Goal: Task Accomplishment & Management: Complete application form

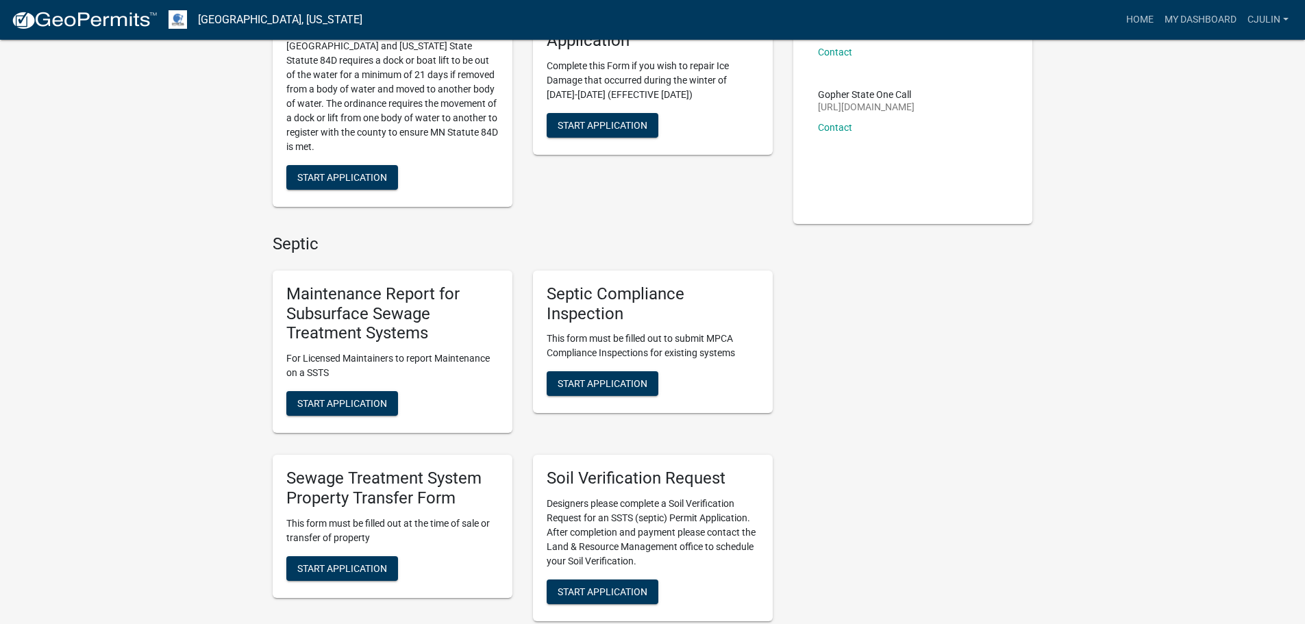
scroll to position [343, 0]
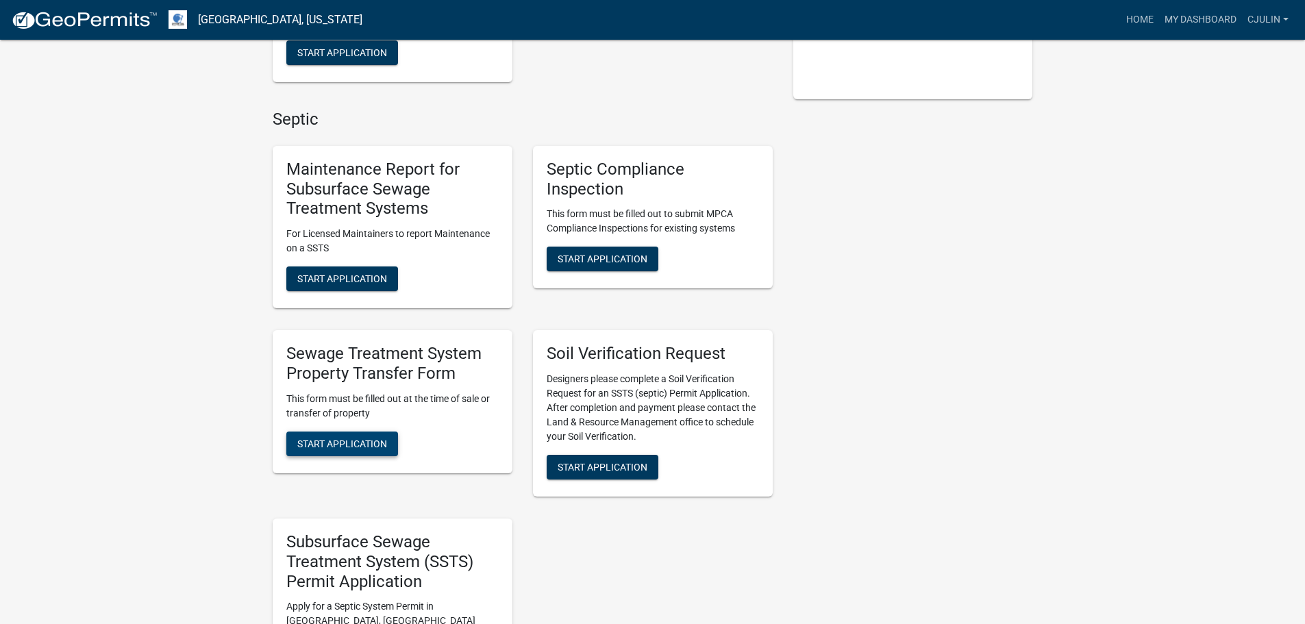
click at [380, 440] on span "Start Application" at bounding box center [342, 443] width 90 height 11
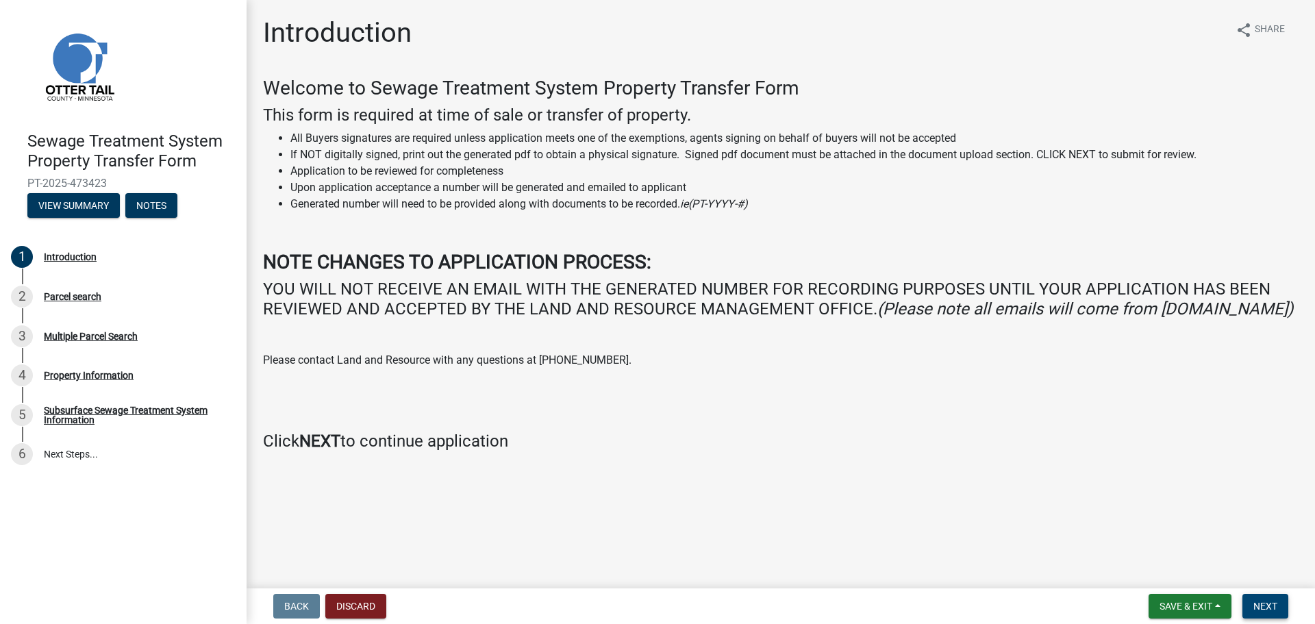
click at [1267, 606] on span "Next" at bounding box center [1266, 606] width 24 height 11
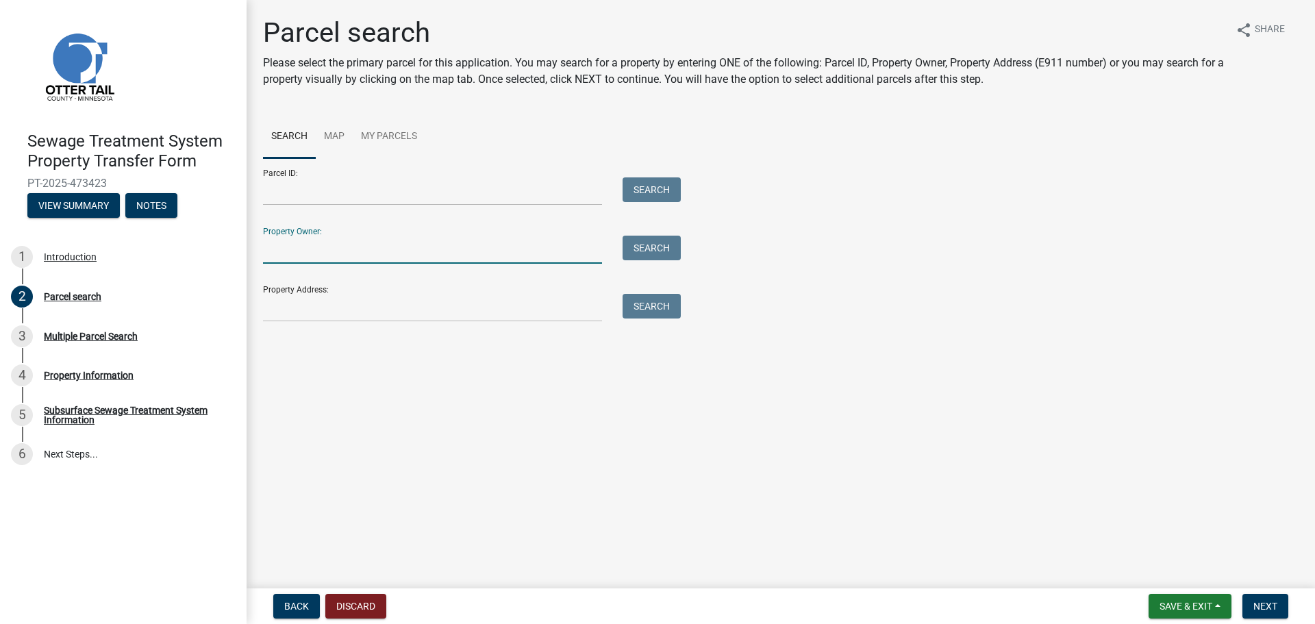
click at [339, 247] on input "Property Owner:" at bounding box center [432, 250] width 339 height 28
type input "[PERSON_NAME]"
click at [654, 247] on button "Search" at bounding box center [652, 248] width 58 height 25
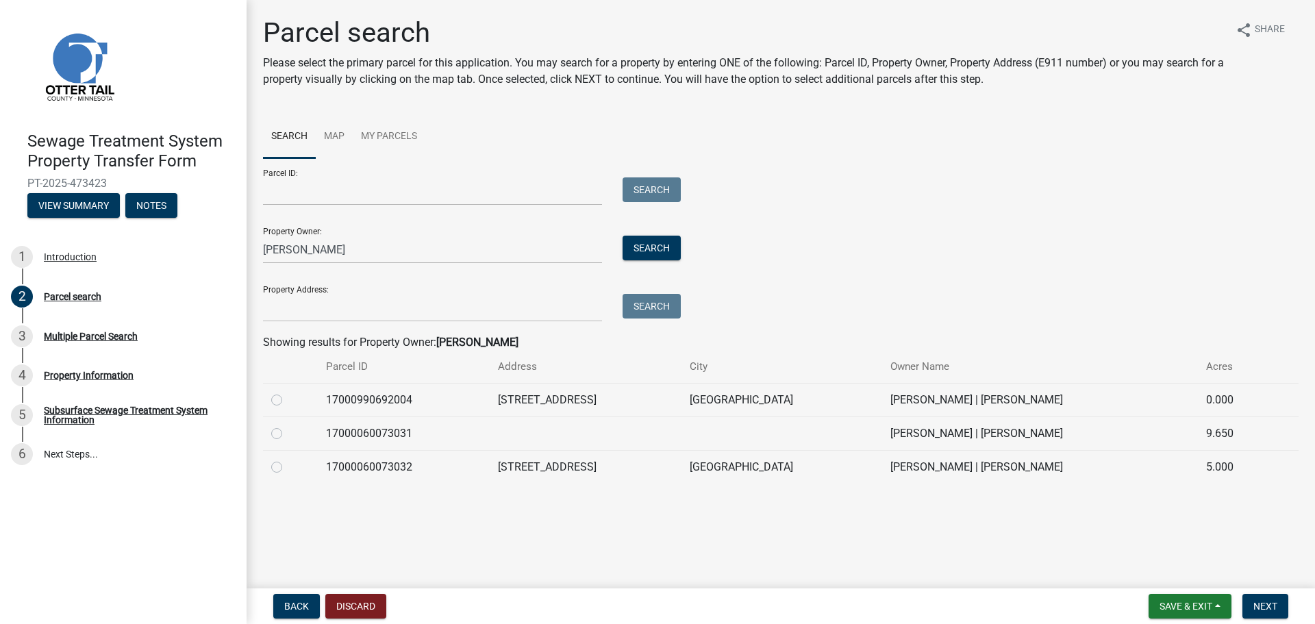
click at [288, 392] on label at bounding box center [288, 392] width 0 height 0
click at [288, 400] on input "radio" at bounding box center [292, 396] width 9 height 9
radio input "true"
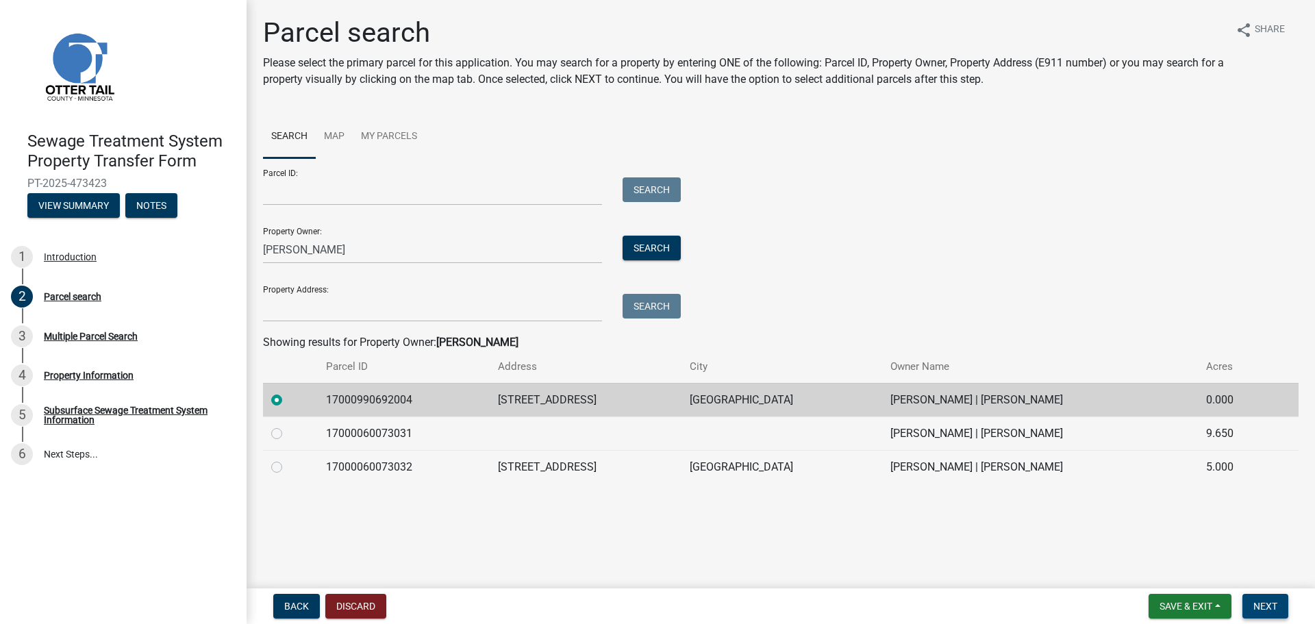
click at [1269, 605] on span "Next" at bounding box center [1266, 606] width 24 height 11
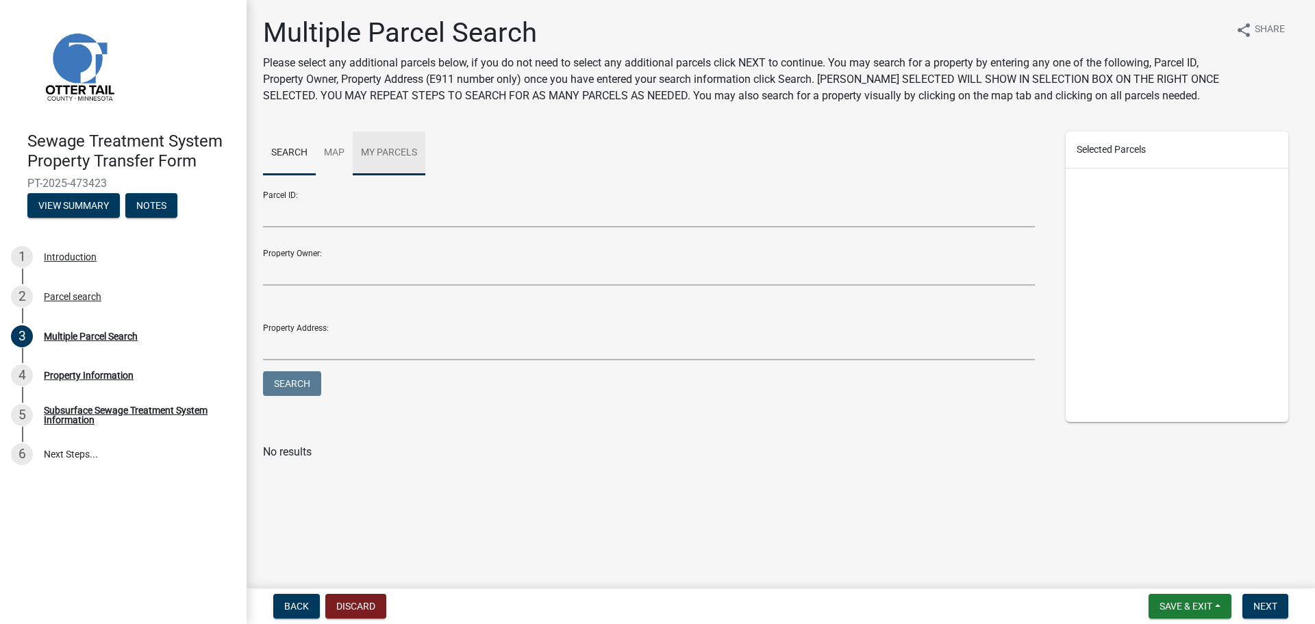
click at [401, 153] on link "My Parcels" at bounding box center [389, 154] width 73 height 44
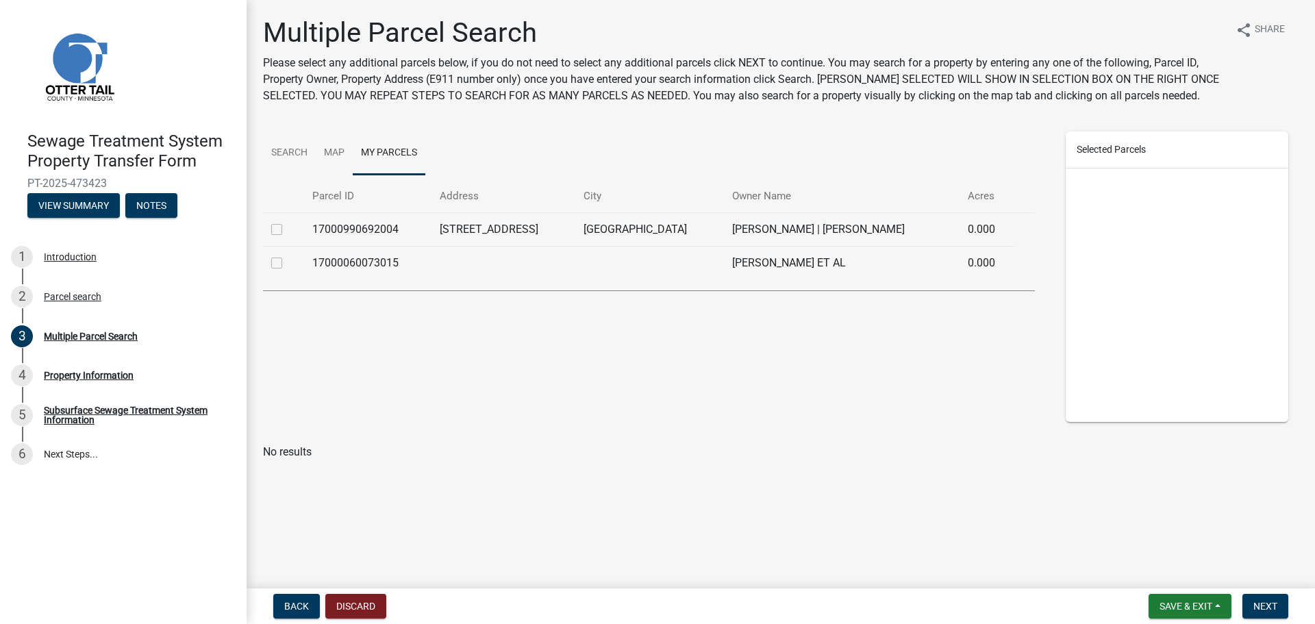
click at [288, 221] on label at bounding box center [288, 221] width 0 height 0
click at [288, 223] on input "checkbox" at bounding box center [292, 225] width 9 height 9
checkbox input "true"
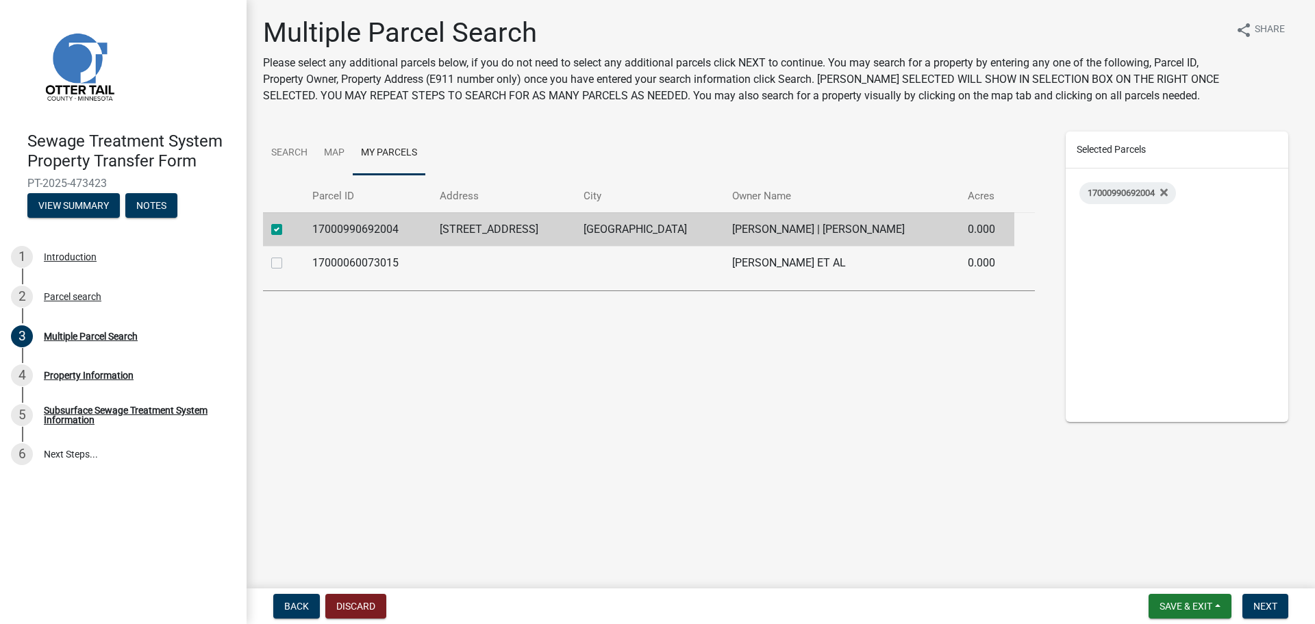
click at [288, 255] on label at bounding box center [288, 255] width 0 height 0
click at [288, 258] on input "checkbox" at bounding box center [292, 259] width 9 height 9
checkbox input "true"
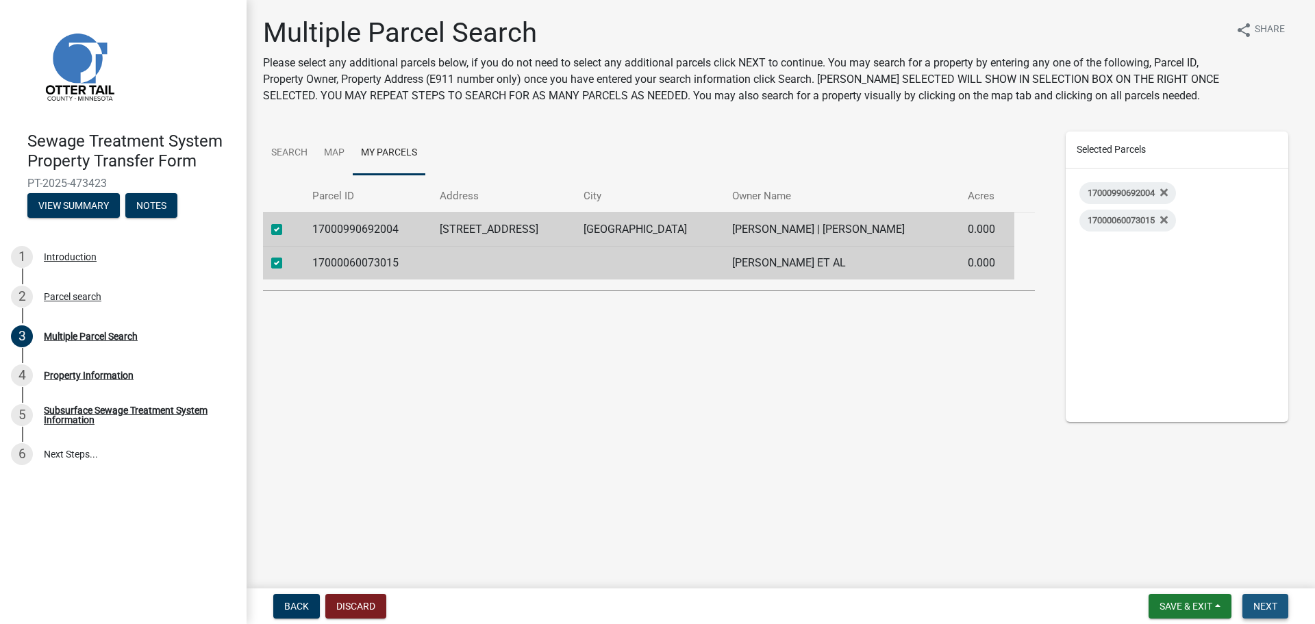
click at [1267, 608] on span "Next" at bounding box center [1266, 606] width 24 height 11
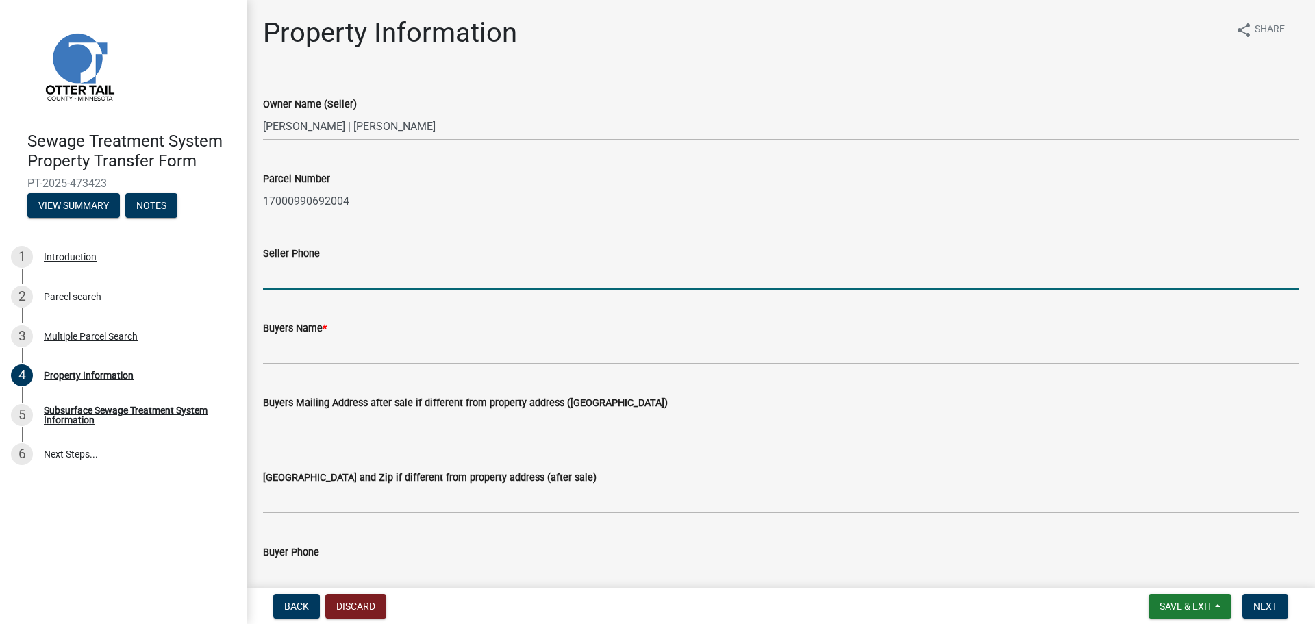
click at [290, 273] on input "Seller Phone" at bounding box center [781, 276] width 1036 height 28
click at [330, 275] on input "Seller Phone" at bounding box center [781, 276] width 1036 height 28
type input "[PHONE_NUMBER]"
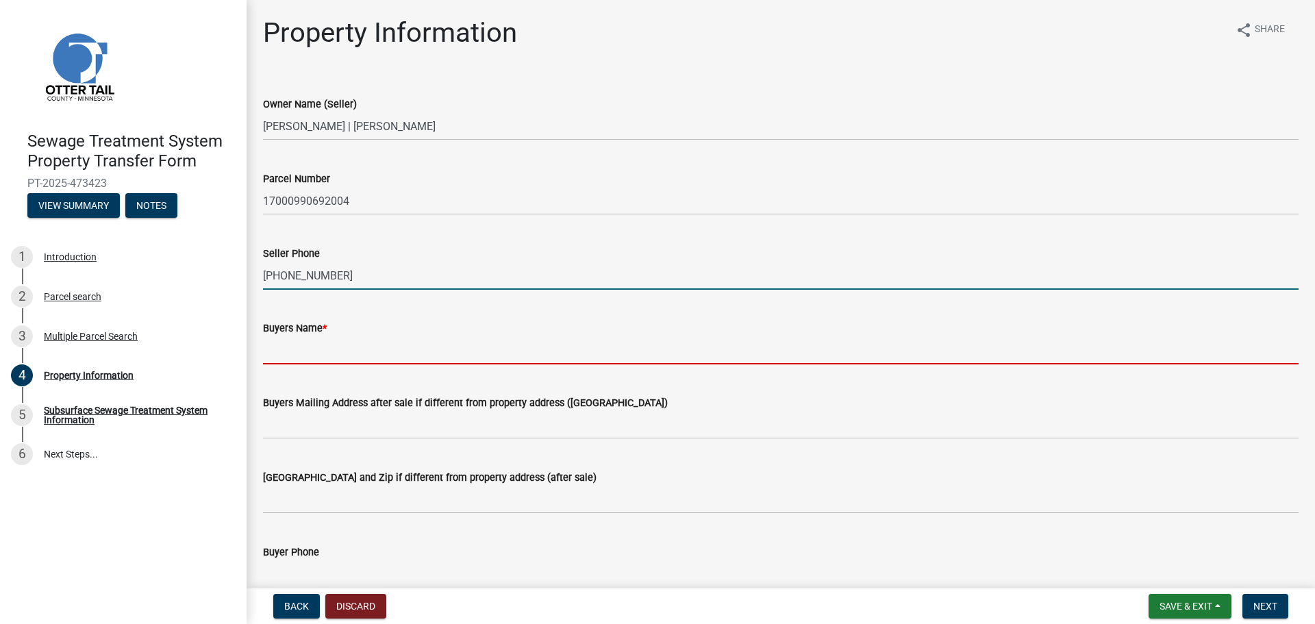
click at [304, 351] on input "Buyers Name *" at bounding box center [781, 350] width 1036 height 28
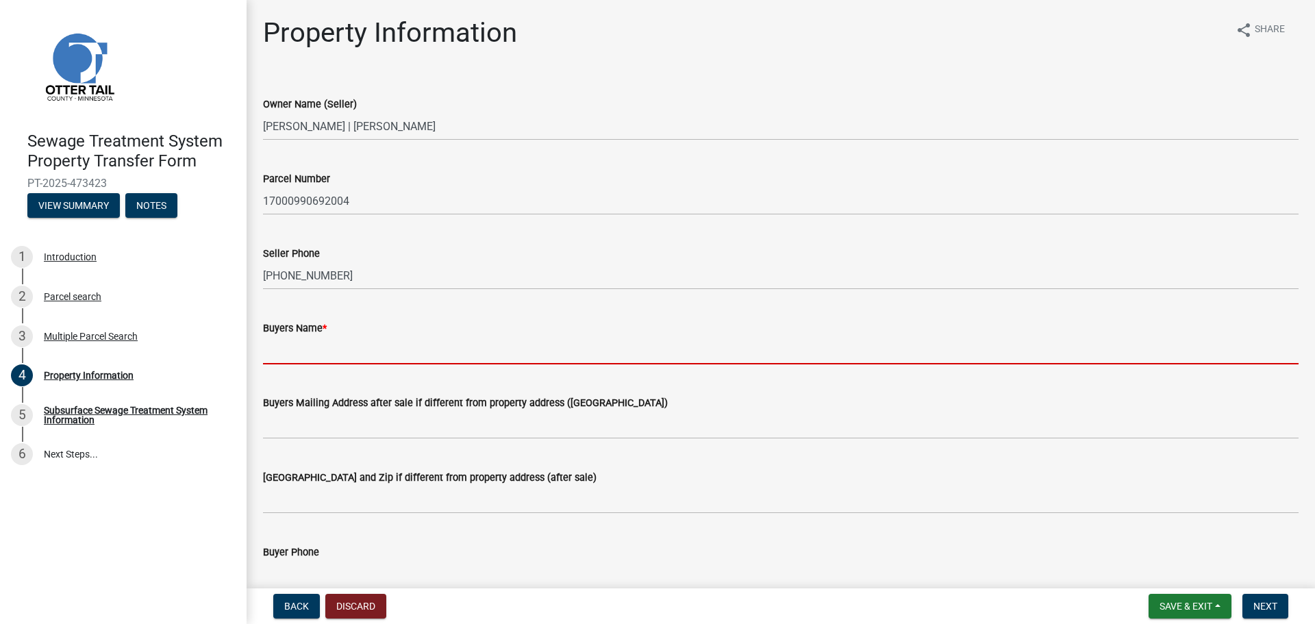
type input "[PERSON_NAME] and [PERSON_NAME], Trustees of the FamLee Cabin Trust, U/A/D [DAT…"
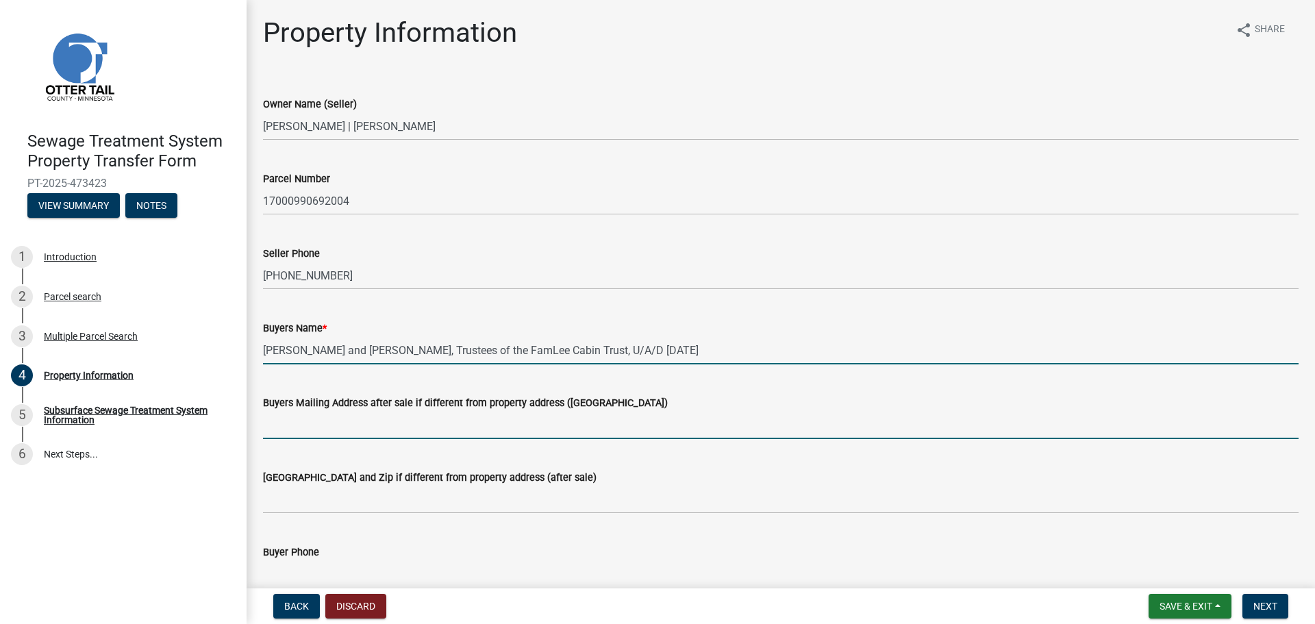
click at [301, 428] on input "Buyers Mailing Address after sale if different from property address ([GEOGRAPH…" at bounding box center [781, 425] width 1036 height 28
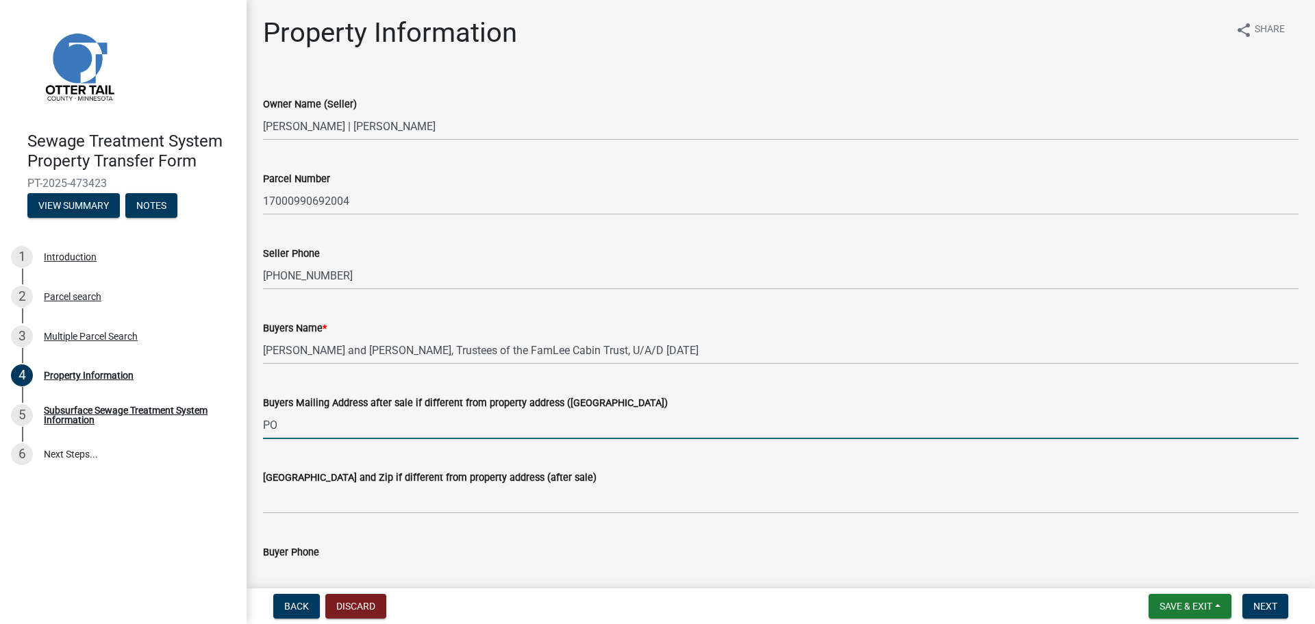
type input "PO Box 28"
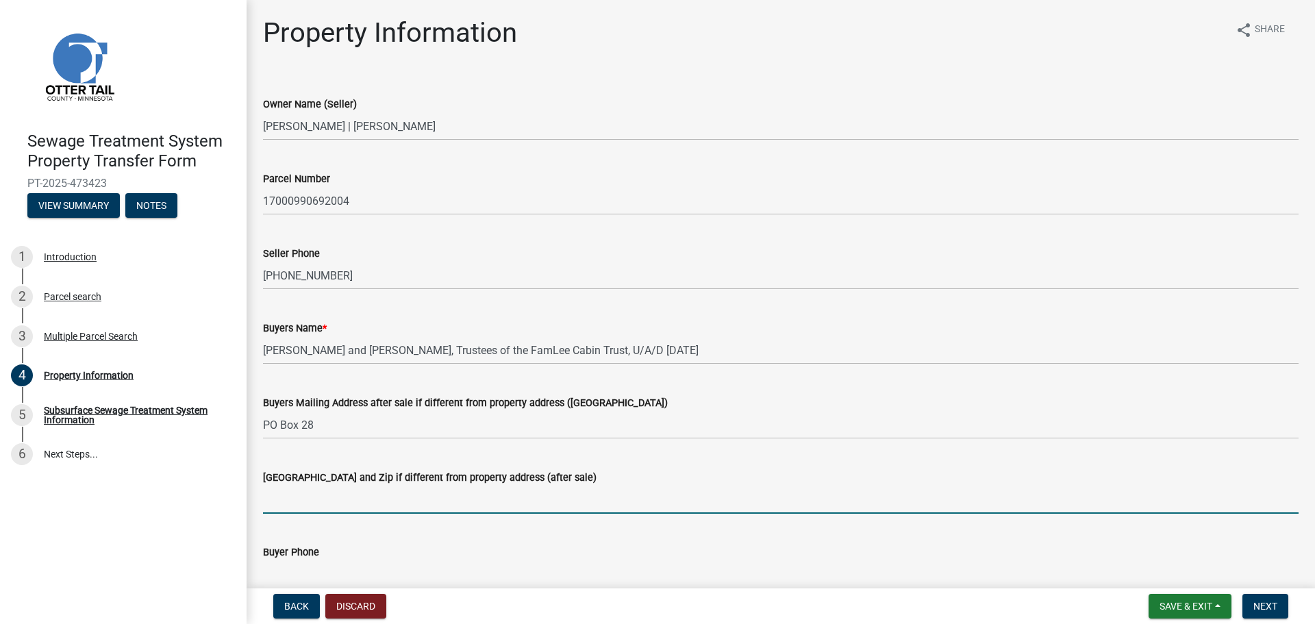
click at [323, 502] on input "[GEOGRAPHIC_DATA] and Zip if different from property address (after sale)" at bounding box center [781, 500] width 1036 height 28
type input "Ada MN 56510"
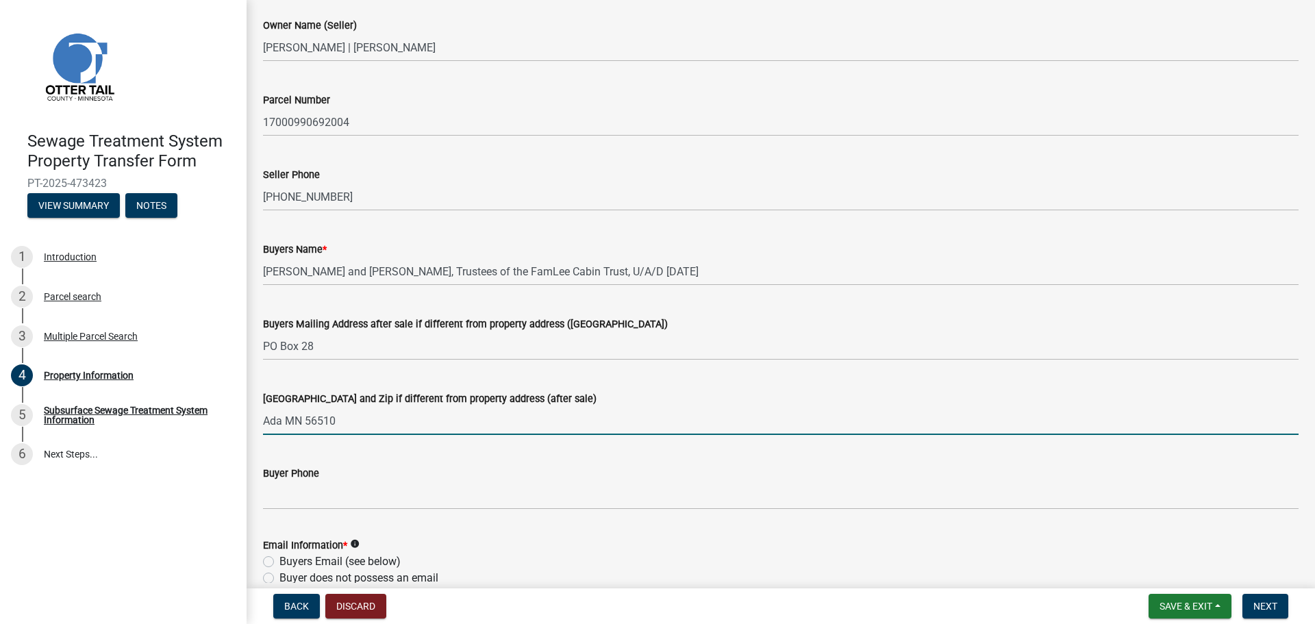
scroll to position [343, 0]
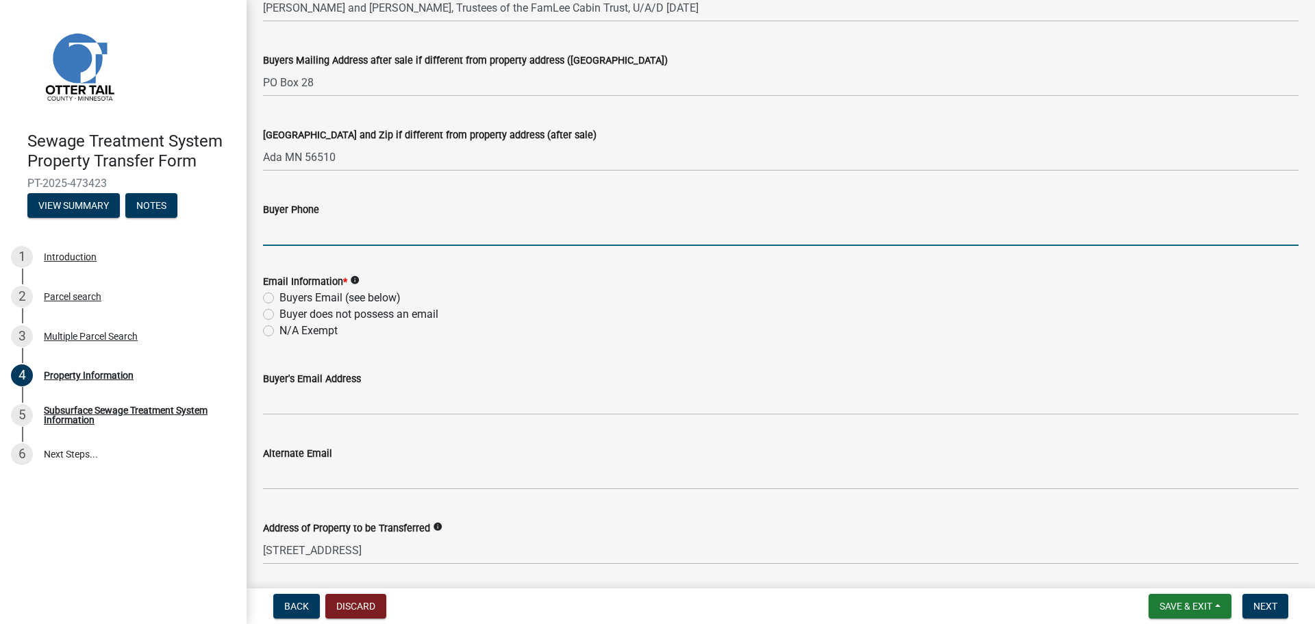
click at [306, 232] on input "Buyer Phone" at bounding box center [781, 232] width 1036 height 28
type input "[PHONE_NUMBER]"
click at [274, 315] on div "Buyer does not possess an email" at bounding box center [781, 314] width 1036 height 16
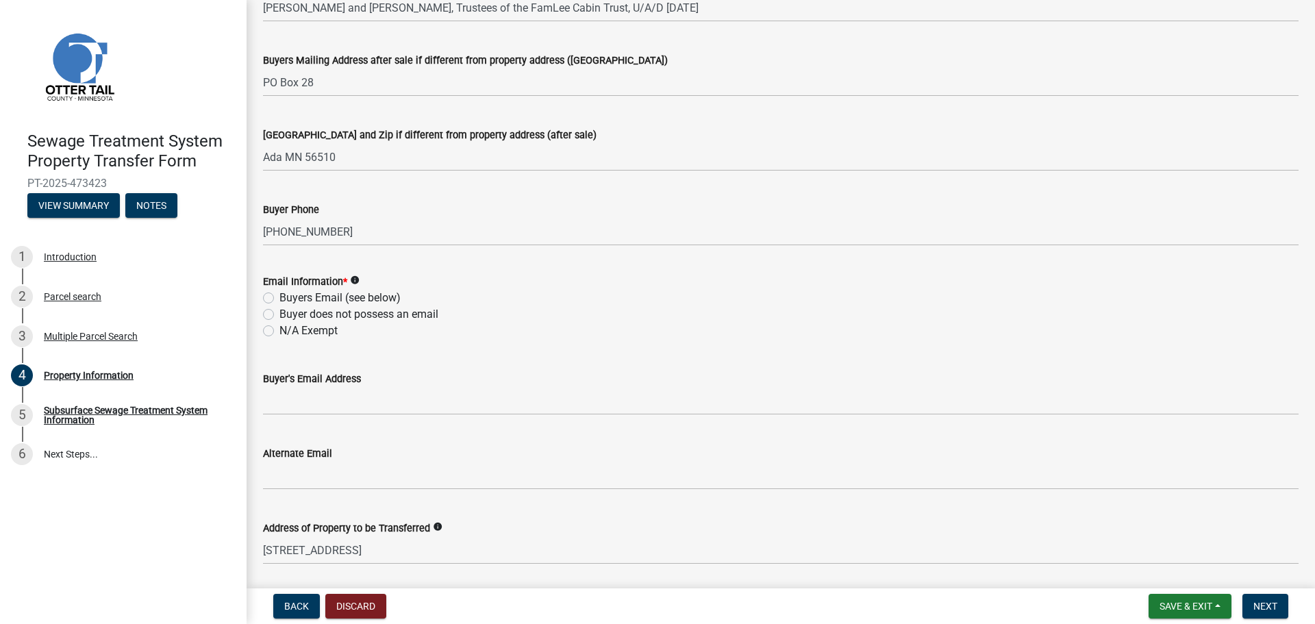
click at [280, 315] on label "Buyer does not possess an email" at bounding box center [359, 314] width 159 height 16
click at [280, 315] on input "Buyer does not possess an email" at bounding box center [284, 310] width 9 height 9
radio input "true"
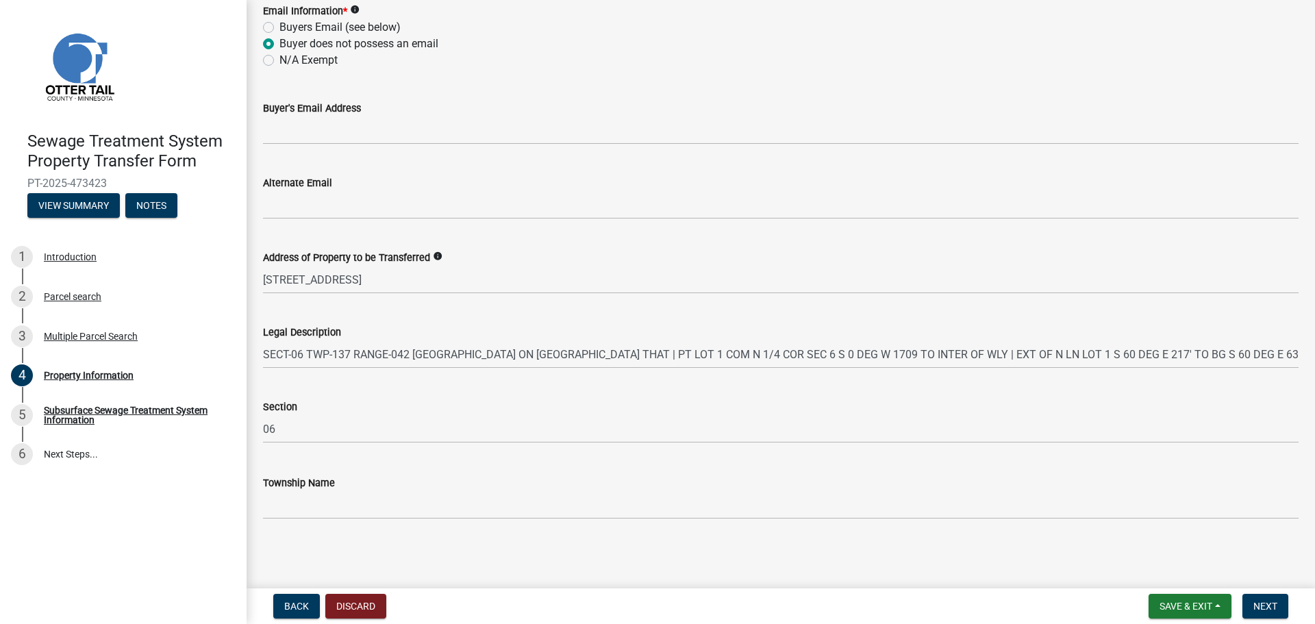
scroll to position [614, 0]
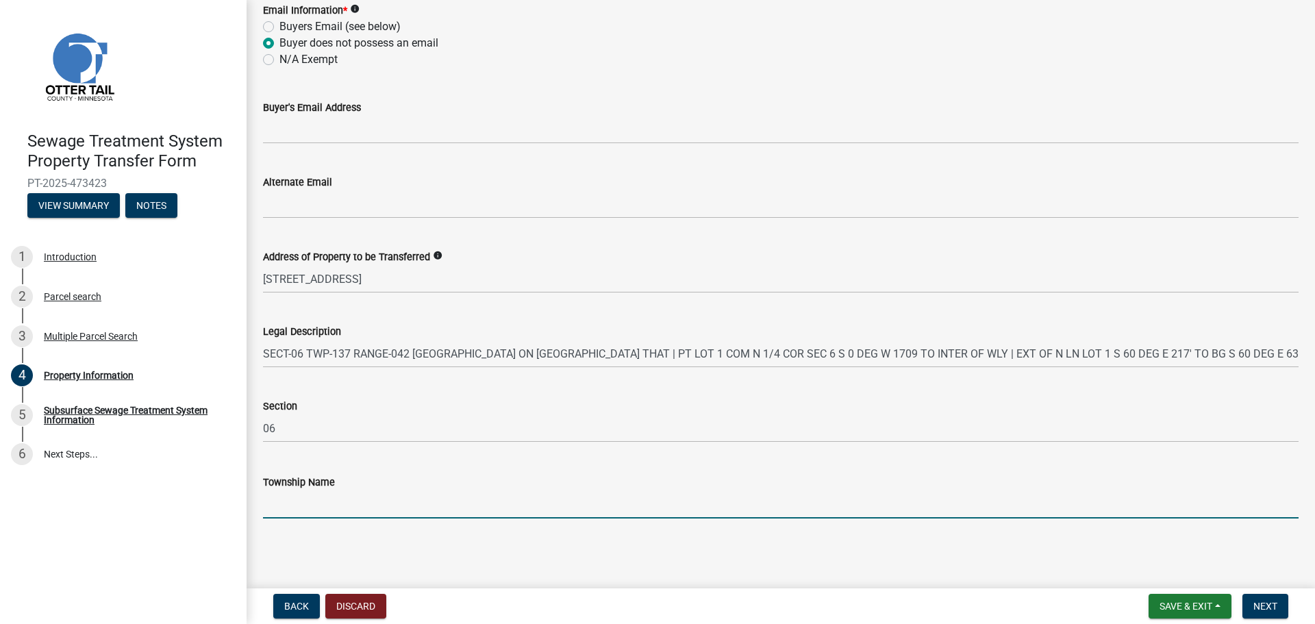
click at [323, 497] on input "Township Name" at bounding box center [781, 505] width 1036 height 28
type input "[PERSON_NAME]"
click at [1263, 606] on span "Next" at bounding box center [1266, 606] width 24 height 11
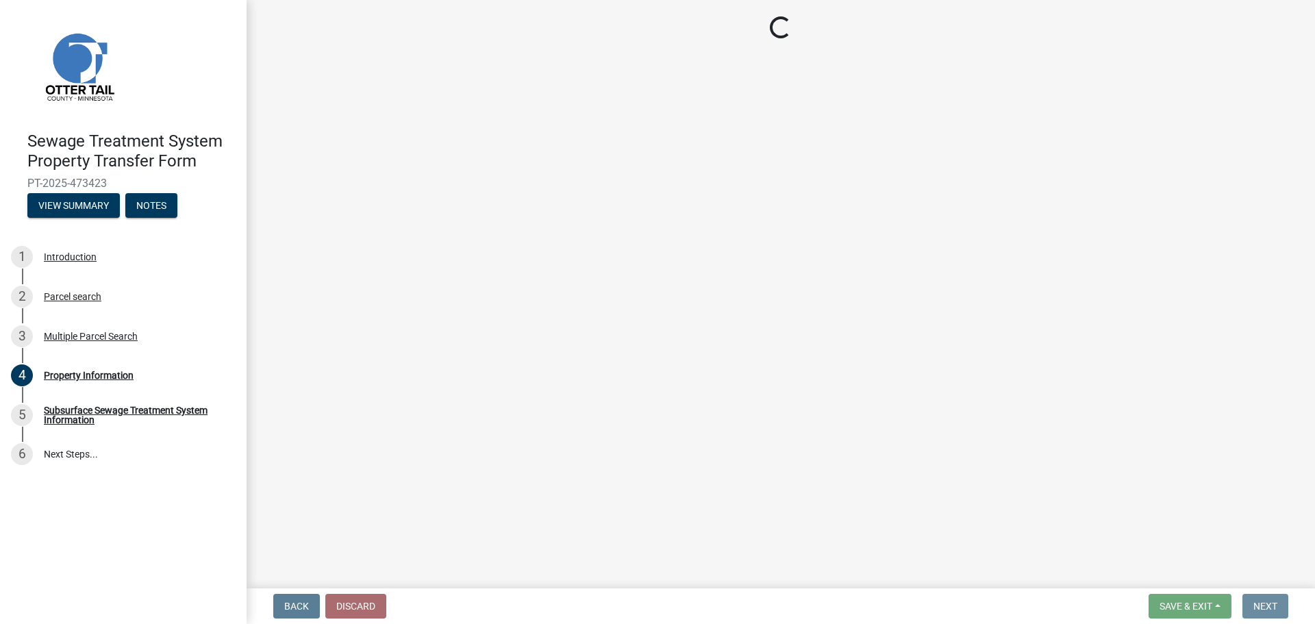
scroll to position [0, 0]
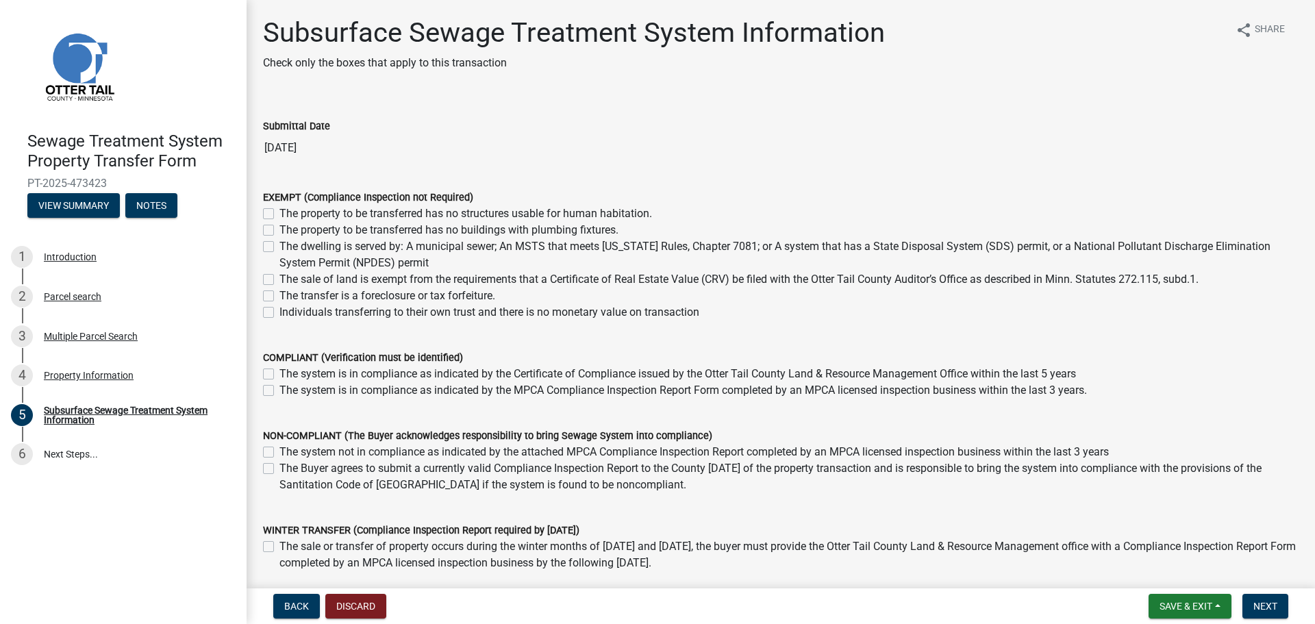
click at [280, 310] on label "Individuals transferring to their own trust and there is no monetary value on t…" at bounding box center [490, 312] width 420 height 16
click at [280, 310] on input "Individuals transferring to their own trust and there is no monetary value on t…" at bounding box center [284, 308] width 9 height 9
checkbox input "true"
checkbox input "false"
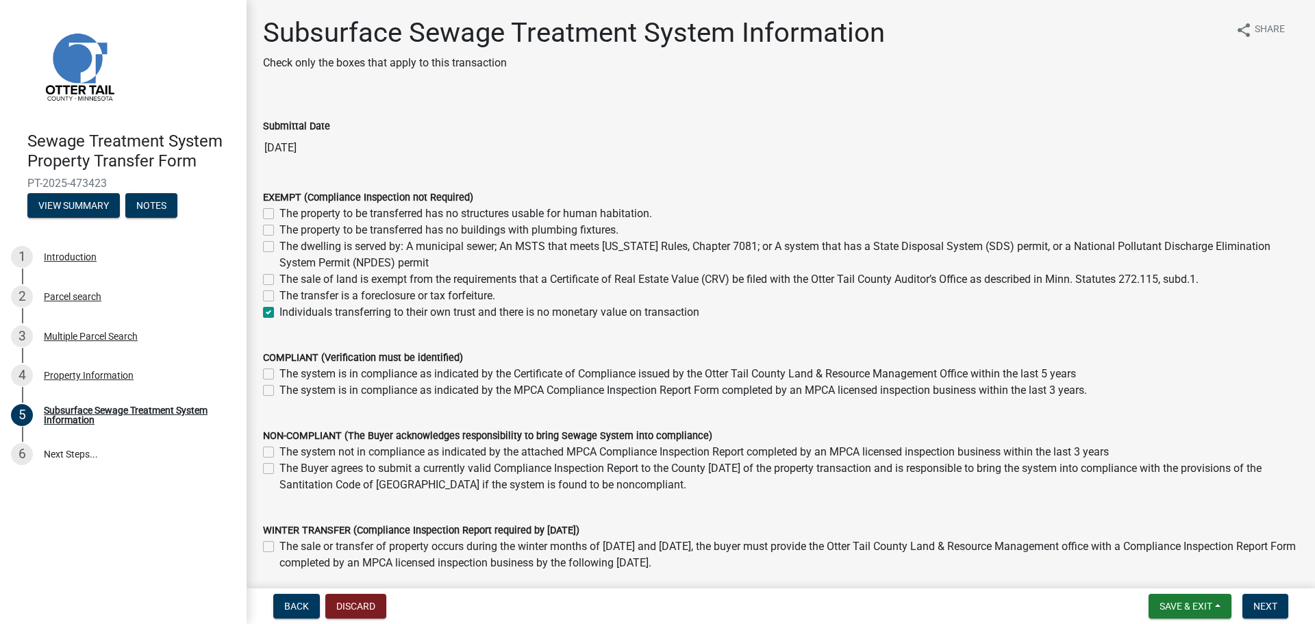
checkbox input "false"
checkbox input "true"
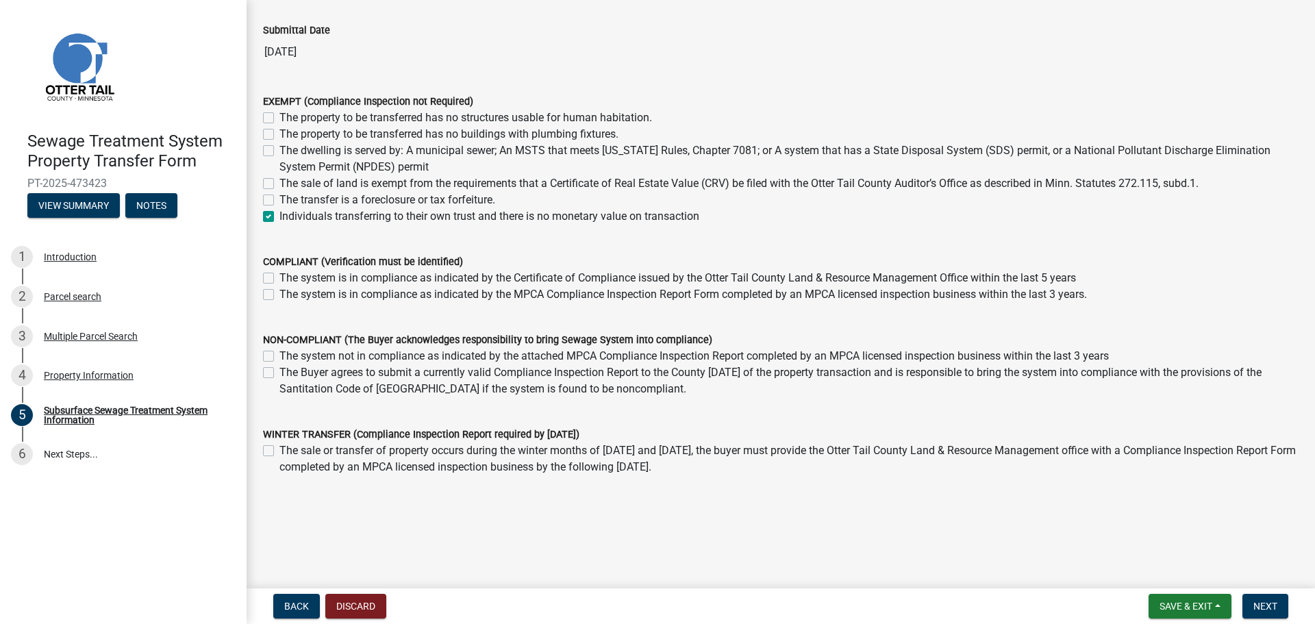
scroll to position [98, 0]
click at [1266, 606] on span "Next" at bounding box center [1266, 606] width 24 height 11
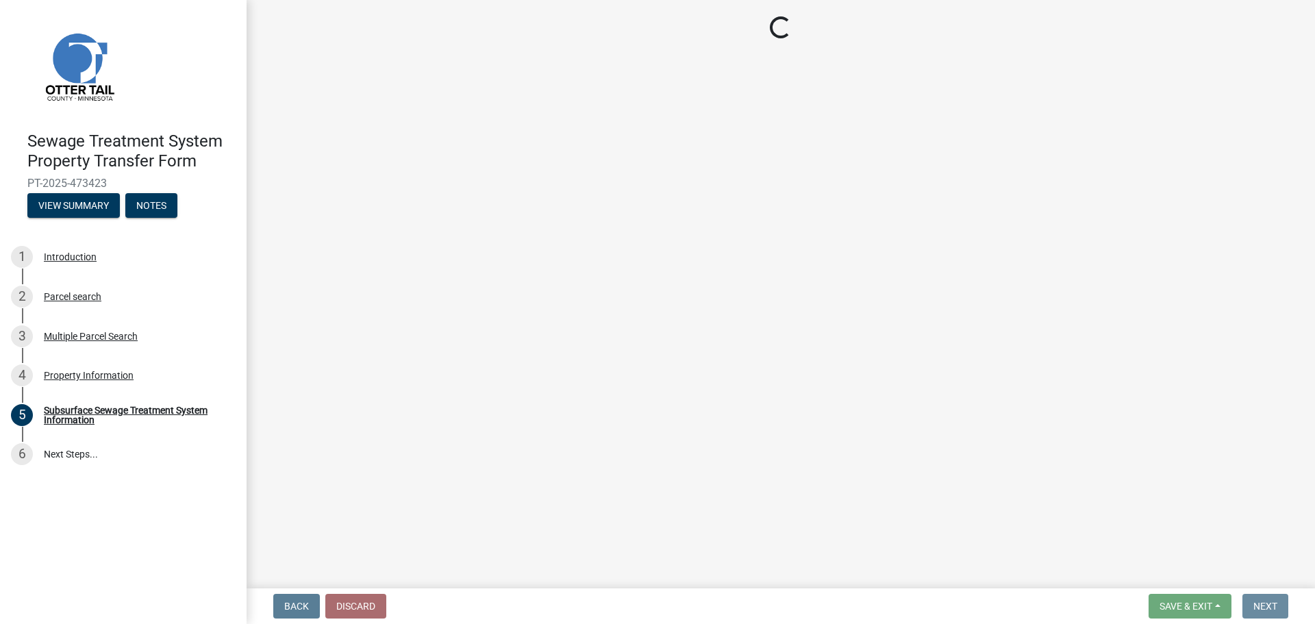
scroll to position [0, 0]
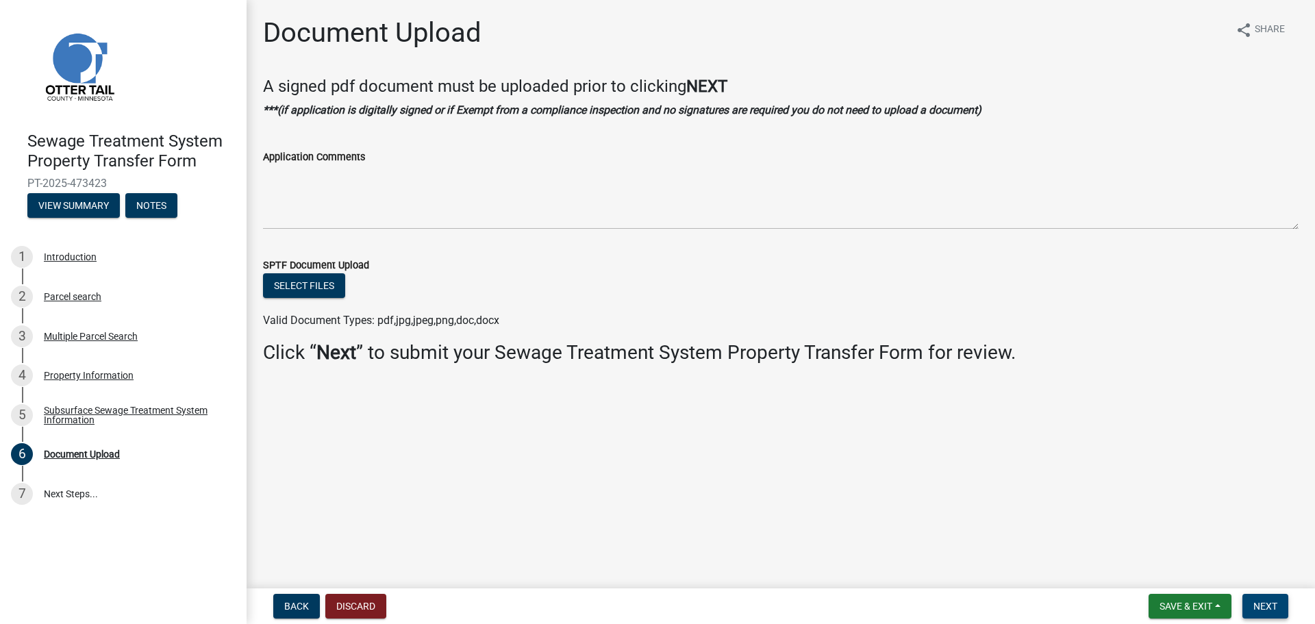
click at [1265, 608] on span "Next" at bounding box center [1266, 606] width 24 height 11
